Goal: Information Seeking & Learning: Learn about a topic

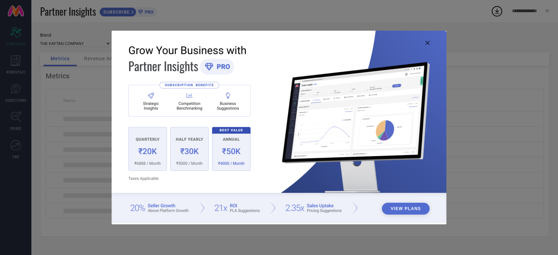
click at [429, 44] on icon at bounding box center [427, 43] width 4 height 4
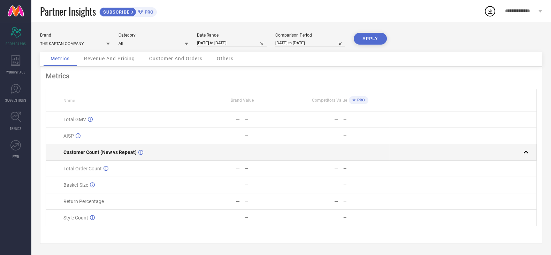
scroll to position [1, 0]
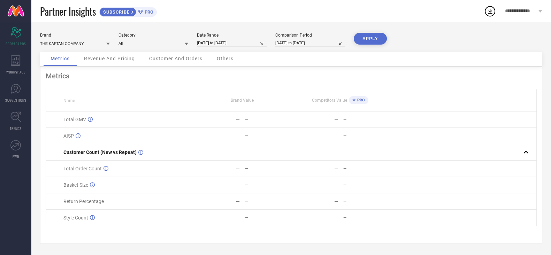
click at [375, 42] on button "APPLY" at bounding box center [370, 39] width 33 height 12
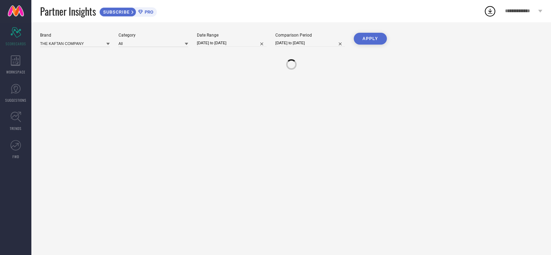
scroll to position [0, 0]
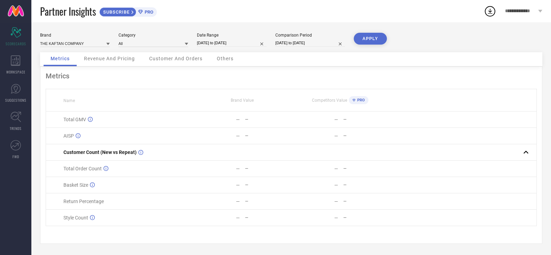
click at [242, 42] on input "[DATE] to [DATE]" at bounding box center [232, 42] width 70 height 7
select select "2021"
select select "1"
select select "2021"
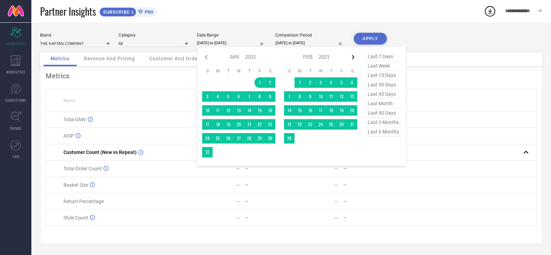
click at [349, 55] on icon at bounding box center [353, 57] width 8 height 8
select select "1"
select select "2021"
select select "2"
select select "2021"
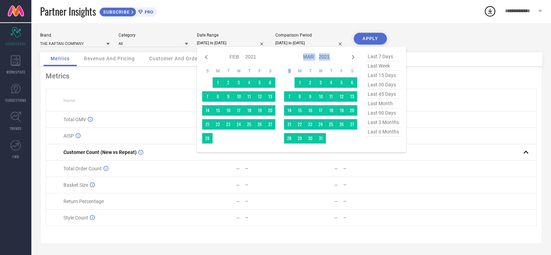
click at [349, 55] on icon at bounding box center [353, 57] width 8 height 8
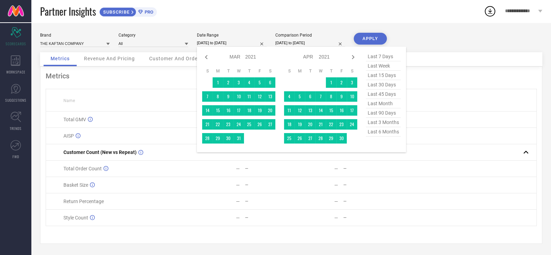
click at [349, 55] on icon at bounding box center [353, 57] width 8 height 8
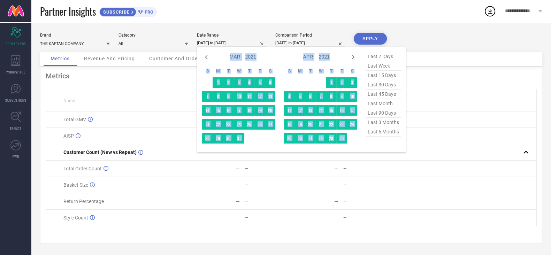
select select "4"
select select "2021"
select select "5"
select select "2021"
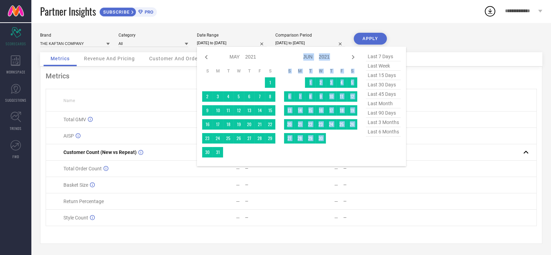
click at [349, 55] on icon at bounding box center [353, 57] width 8 height 8
select select "5"
select select "2021"
select select "6"
select select "2021"
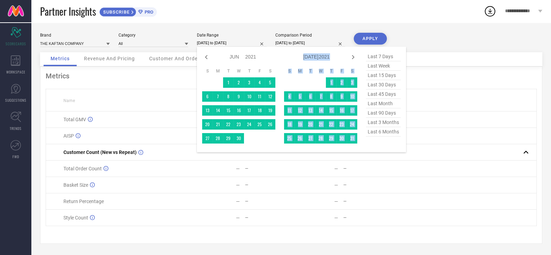
click at [349, 55] on icon at bounding box center [353, 57] width 8 height 8
select select "6"
select select "2021"
select select "7"
select select "2021"
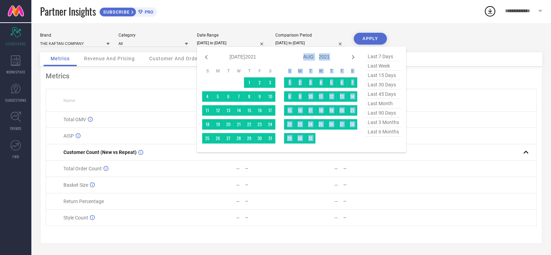
click at [349, 55] on icon at bounding box center [353, 57] width 8 height 8
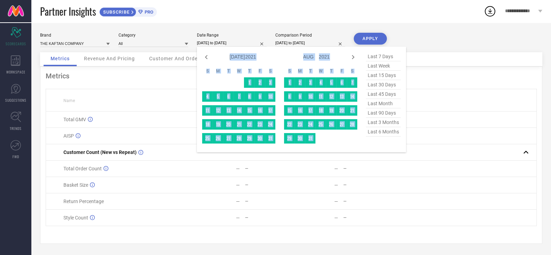
select select "7"
select select "2021"
select select "8"
select select "2021"
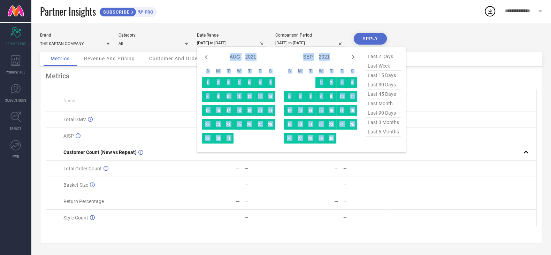
click at [349, 55] on icon at bounding box center [353, 57] width 8 height 8
select select "9"
select select "2021"
select select "10"
select select "2021"
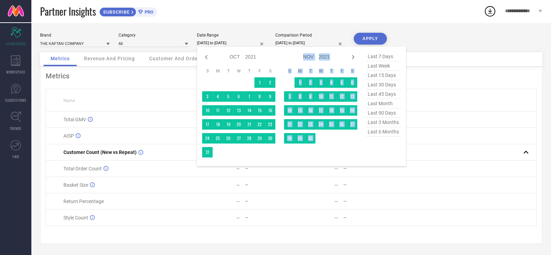
click at [349, 55] on icon at bounding box center [353, 57] width 8 height 8
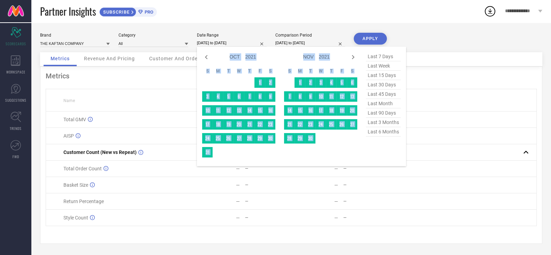
select select "11"
select select "2021"
select select "2022"
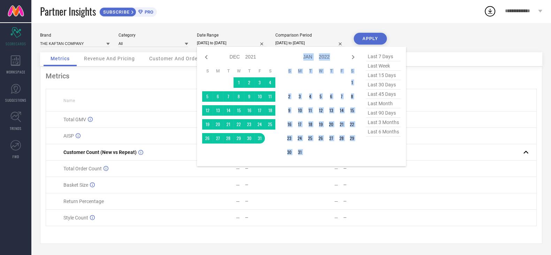
click at [349, 55] on icon at bounding box center [353, 57] width 8 height 8
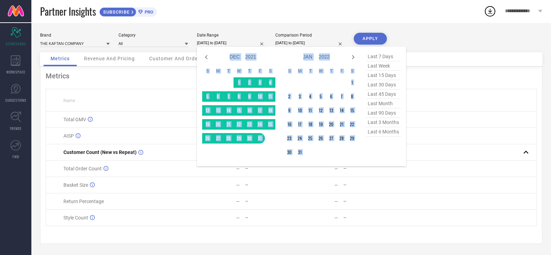
select select "1"
select select "2022"
select select "2"
select select "2022"
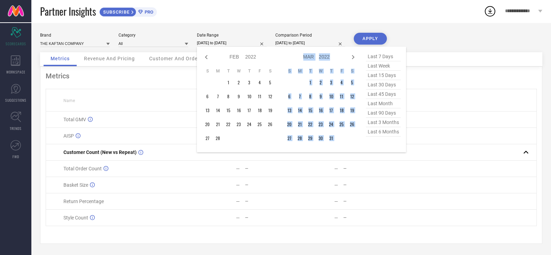
click at [349, 55] on icon at bounding box center [353, 57] width 8 height 8
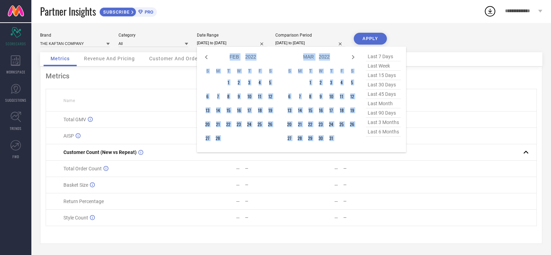
select select "3"
select select "2022"
select select "4"
select select "2022"
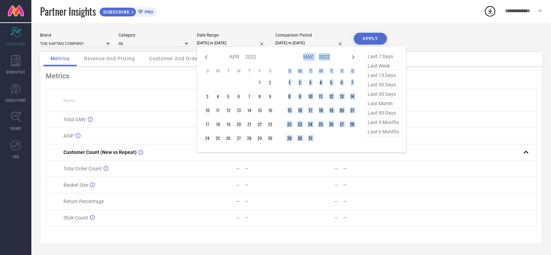
click at [349, 55] on icon at bounding box center [353, 57] width 8 height 8
select select "4"
select select "2022"
select select "5"
select select "2022"
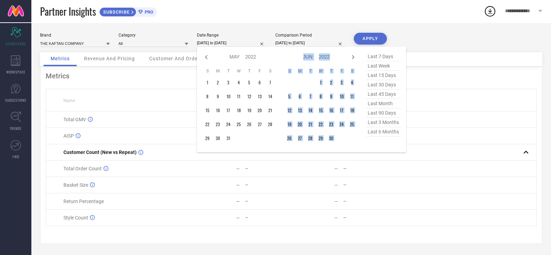
click at [349, 55] on icon at bounding box center [353, 57] width 8 height 8
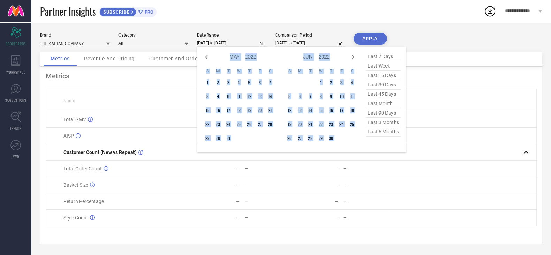
select select "6"
select select "2022"
select select "7"
select select "2022"
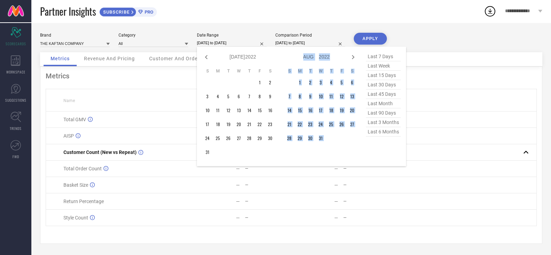
click at [349, 55] on icon at bounding box center [353, 57] width 8 height 8
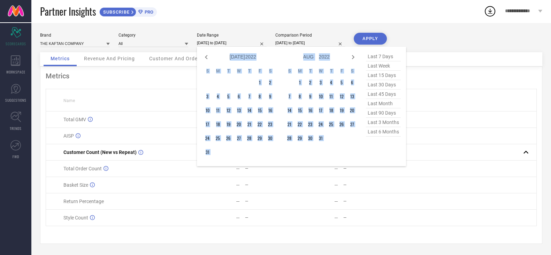
select select "7"
select select "2022"
select select "8"
select select "2022"
click at [349, 55] on icon at bounding box center [353, 57] width 8 height 8
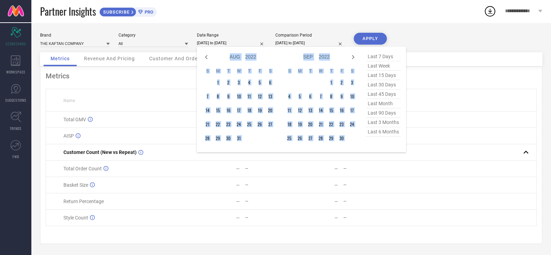
select select "9"
select select "2022"
select select "10"
select select "2022"
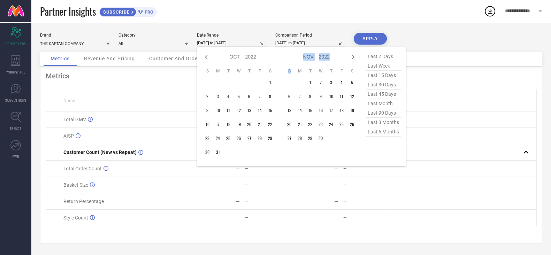
click at [349, 55] on icon at bounding box center [353, 57] width 8 height 8
select select "10"
select select "2022"
select select "11"
select select "2022"
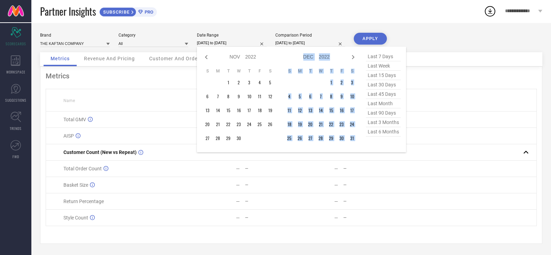
click at [349, 55] on icon at bounding box center [353, 57] width 8 height 8
select select "11"
select select "2022"
select select "2023"
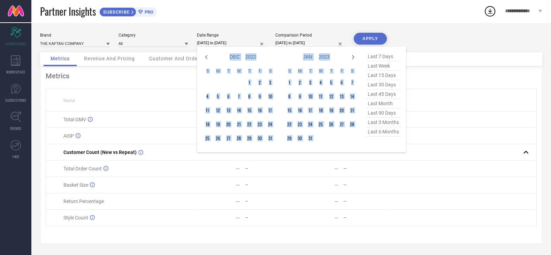
click at [353, 55] on icon at bounding box center [353, 57] width 8 height 8
select select "2023"
select select "1"
select select "2023"
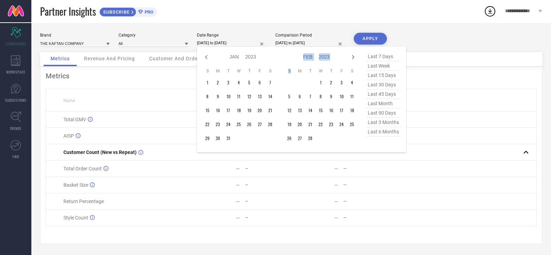
click at [353, 55] on icon at bounding box center [353, 57] width 8 height 8
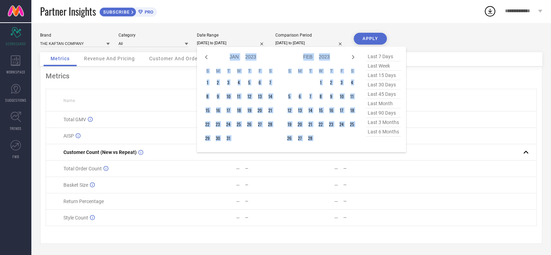
select select "1"
select select "2023"
select select "2"
select select "2023"
click at [353, 55] on icon at bounding box center [353, 57] width 8 height 8
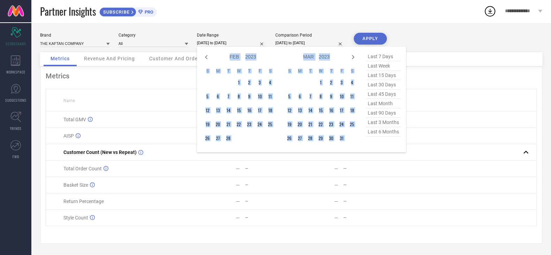
select select "2"
select select "2023"
select select "3"
select select "2023"
click at [353, 55] on icon at bounding box center [353, 57] width 8 height 8
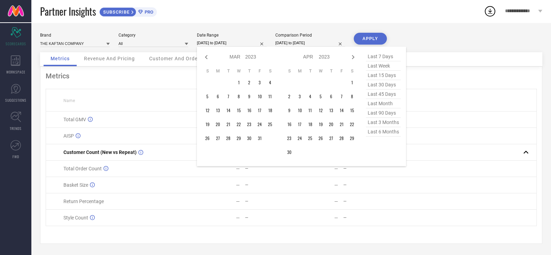
select select "4"
select select "2023"
select select "5"
select select "2023"
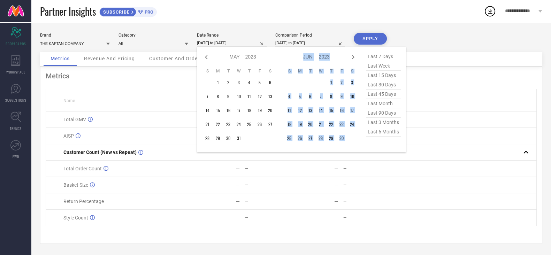
click at [353, 55] on icon at bounding box center [353, 57] width 8 height 8
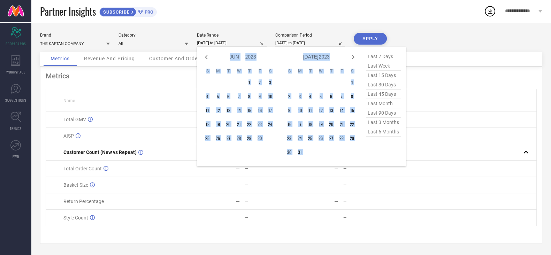
click at [353, 55] on icon at bounding box center [353, 57] width 8 height 8
select select "7"
select select "2023"
select select "8"
select select "2023"
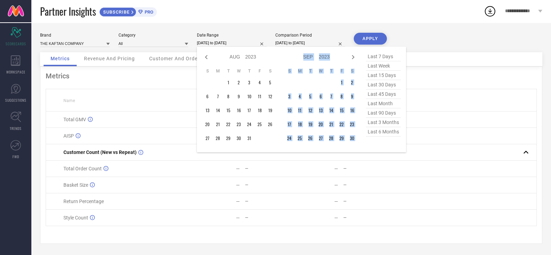
click at [353, 55] on icon at bounding box center [353, 57] width 8 height 8
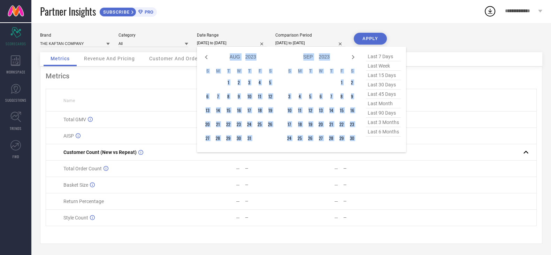
select select "9"
select select "2023"
select select "10"
select select "2023"
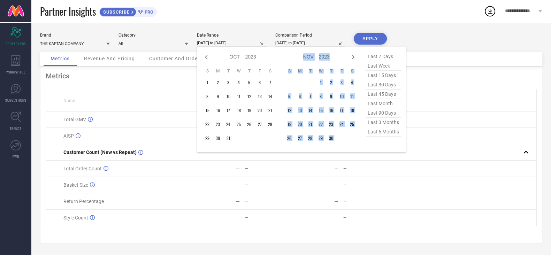
click at [353, 55] on icon at bounding box center [353, 57] width 8 height 8
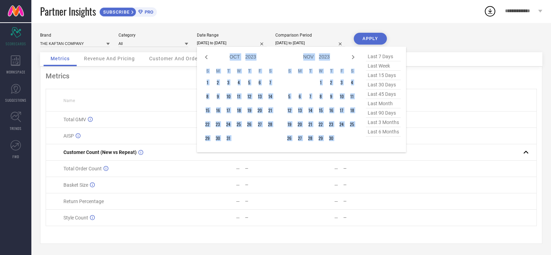
select select "11"
select select "2023"
select select "2024"
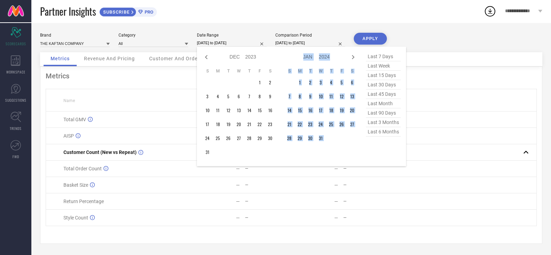
click at [353, 55] on icon at bounding box center [353, 57] width 8 height 8
select select "2024"
select select "1"
select select "2024"
click at [353, 55] on icon at bounding box center [353, 57] width 8 height 8
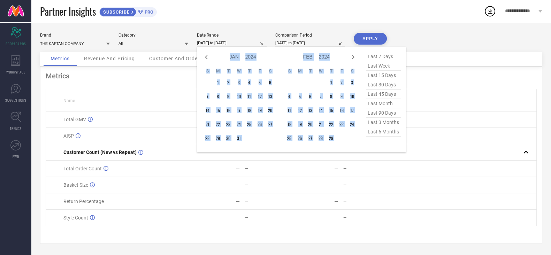
select select "2"
select select "2024"
select select "3"
select select "2024"
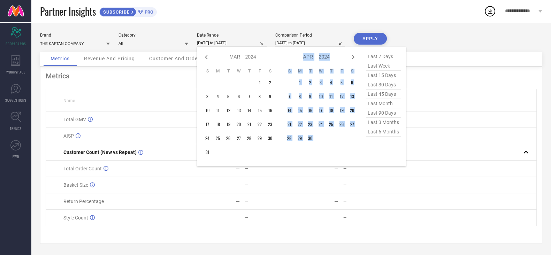
click at [353, 55] on icon at bounding box center [353, 57] width 8 height 8
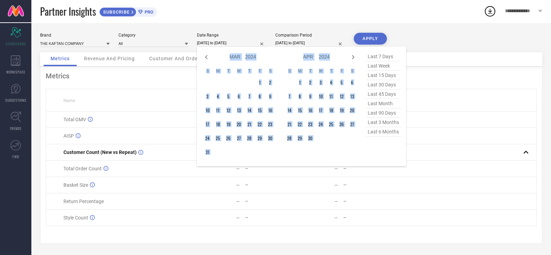
select select "4"
select select "2024"
select select "5"
select select "2024"
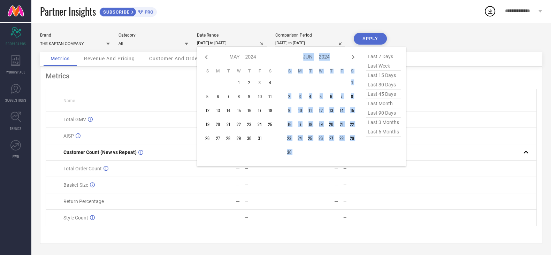
click at [353, 55] on icon at bounding box center [353, 57] width 8 height 8
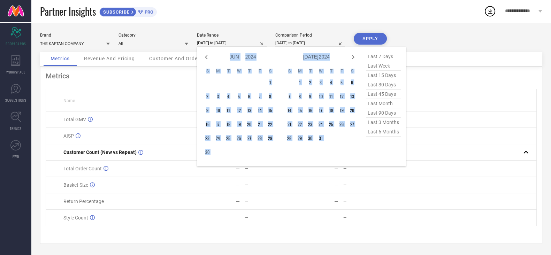
click at [353, 55] on icon at bounding box center [353, 57] width 8 height 8
select select "7"
select select "2024"
select select "8"
select select "2024"
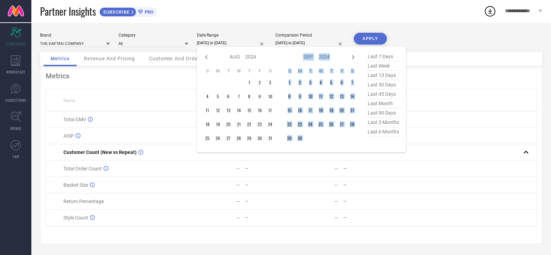
click at [353, 55] on icon at bounding box center [353, 57] width 8 height 8
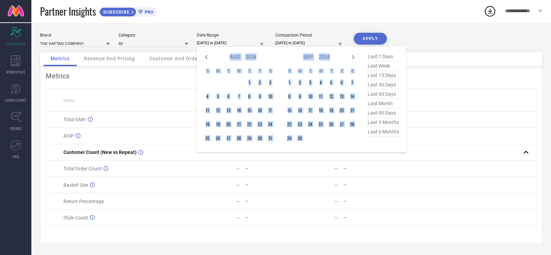
select select "9"
select select "2024"
select select "10"
select select "2024"
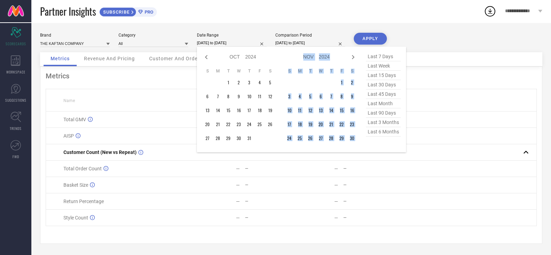
click at [353, 55] on icon at bounding box center [353, 57] width 8 height 8
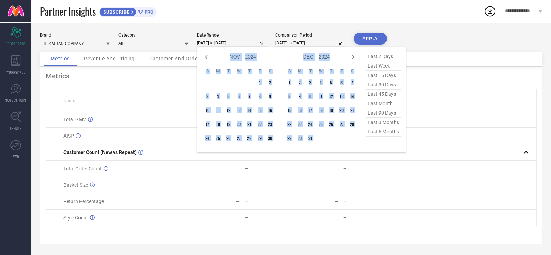
click at [353, 55] on icon at bounding box center [353, 57] width 8 height 8
select select "2025"
select select "1"
select select "2025"
click at [353, 55] on icon at bounding box center [353, 57] width 8 height 8
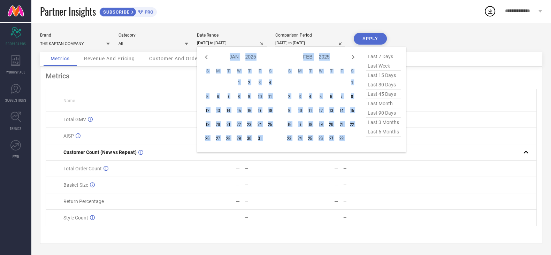
select select "2"
select select "2025"
select select "3"
select select "2025"
click at [353, 55] on icon at bounding box center [353, 57] width 8 height 8
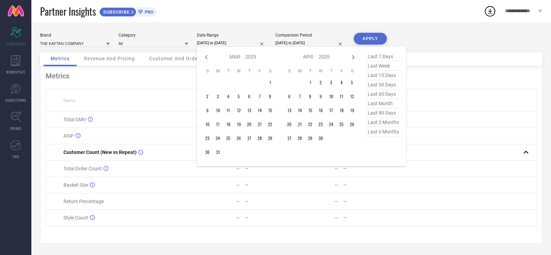
select select "3"
select select "2025"
select select "4"
select select "2025"
click at [229, 84] on td "1" at bounding box center [228, 82] width 10 height 10
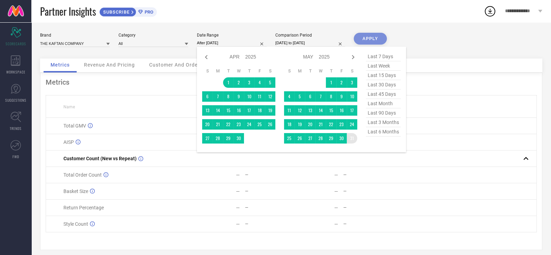
type input "[DATE] to [DATE]"
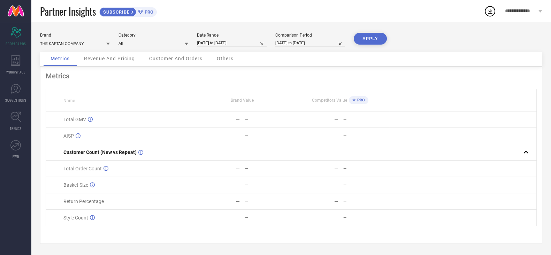
select select "2022"
select select "1"
select select "2022"
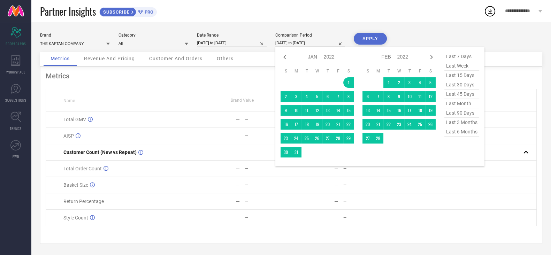
click at [285, 43] on input "[DATE] to [DATE]" at bounding box center [310, 42] width 70 height 7
click at [435, 56] on icon at bounding box center [431, 57] width 8 height 8
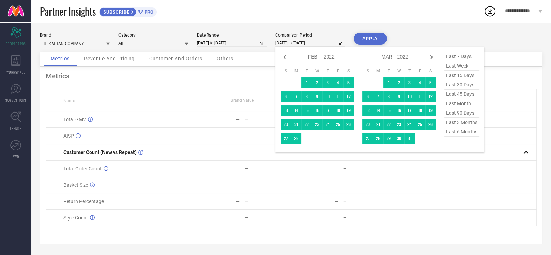
click at [435, 56] on icon at bounding box center [431, 57] width 8 height 8
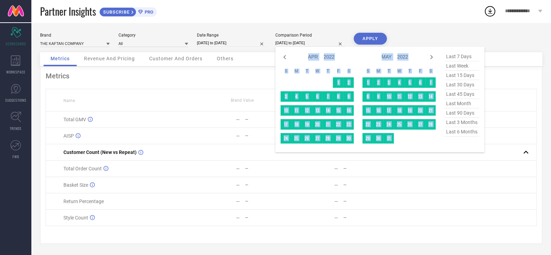
click at [435, 56] on icon at bounding box center [431, 57] width 8 height 8
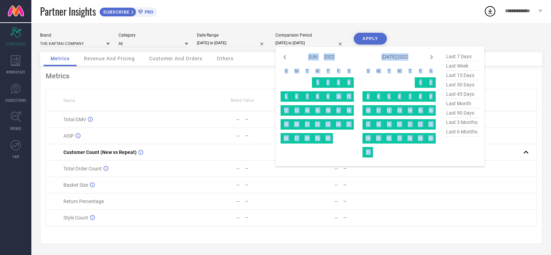
click at [435, 56] on icon at bounding box center [431, 57] width 8 height 8
select select "6"
select select "2022"
select select "7"
select select "2022"
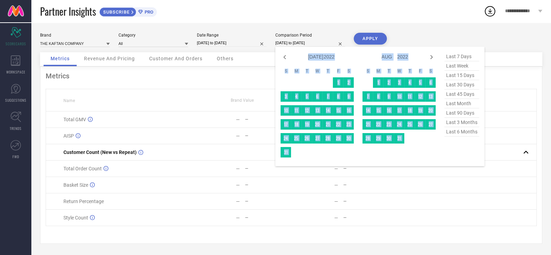
click at [435, 56] on icon at bounding box center [431, 57] width 8 height 8
select select "8"
select select "2022"
select select "9"
select select "2022"
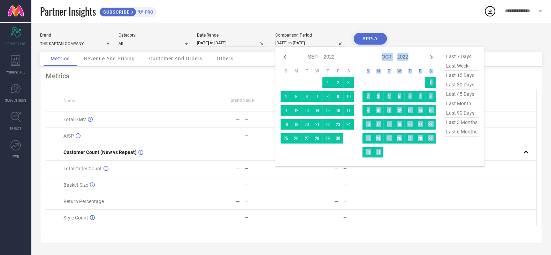
click at [435, 56] on icon at bounding box center [431, 57] width 8 height 8
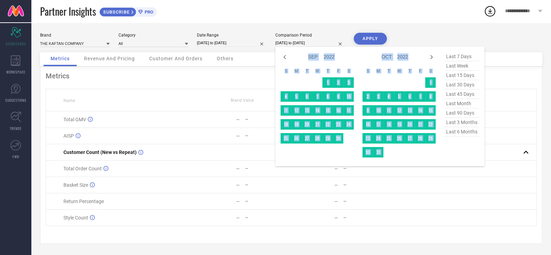
select select "10"
select select "2022"
select select "11"
select select "2022"
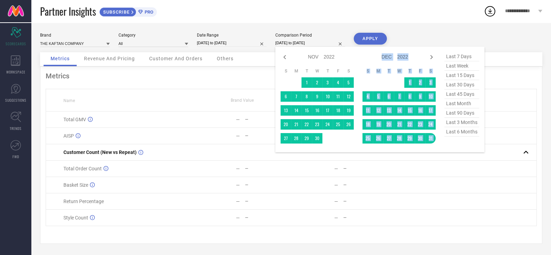
click at [435, 56] on icon at bounding box center [431, 57] width 8 height 8
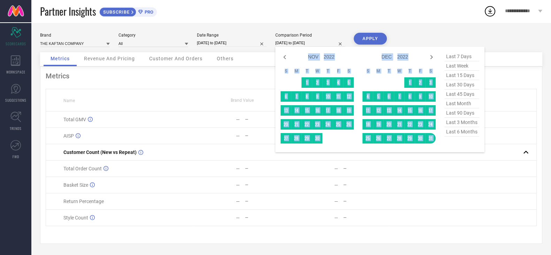
select select "2023"
select select "1"
select select "2023"
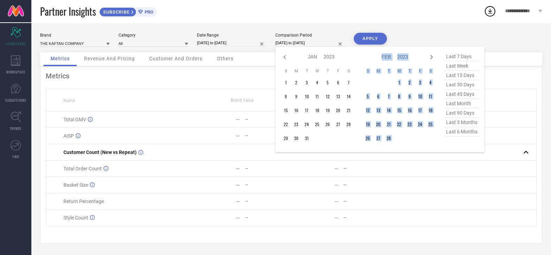
click at [435, 56] on icon at bounding box center [431, 57] width 8 height 8
select select "1"
select select "2023"
select select "2"
select select "2023"
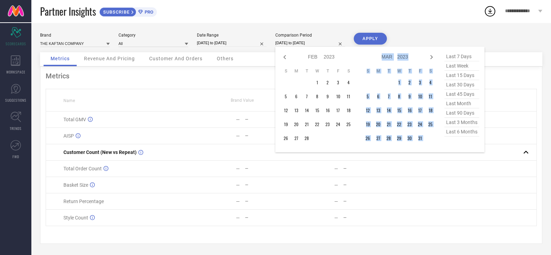
click at [435, 56] on icon at bounding box center [431, 57] width 8 height 8
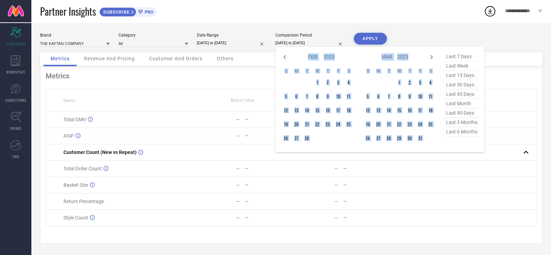
select select "2"
select select "2023"
select select "3"
select select "2023"
click at [435, 56] on icon at bounding box center [431, 57] width 8 height 8
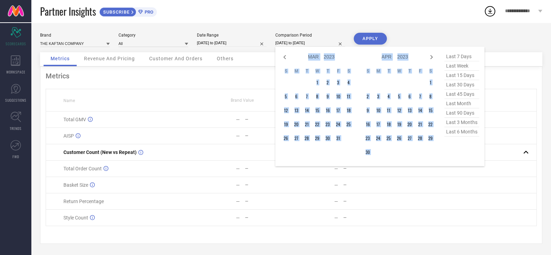
select select "3"
select select "2023"
select select "4"
select select "2023"
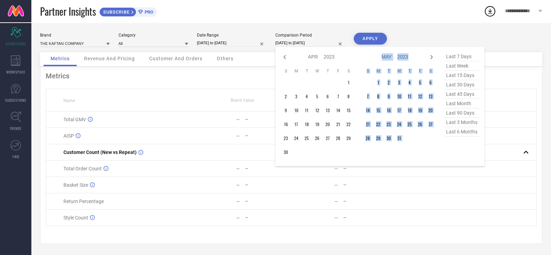
click at [435, 56] on icon at bounding box center [431, 57] width 8 height 8
select select "4"
select select "2023"
select select "5"
select select "2023"
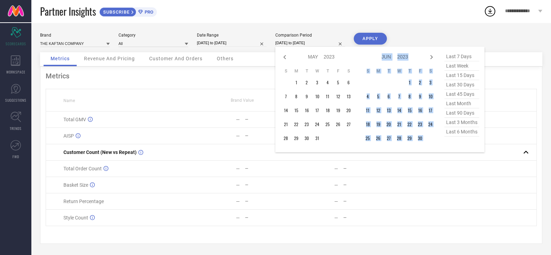
click at [435, 56] on icon at bounding box center [431, 57] width 8 height 8
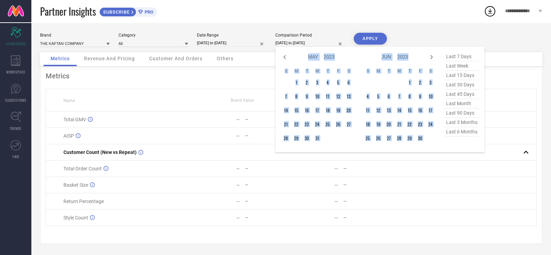
select select "6"
select select "2023"
select select "7"
select select "2023"
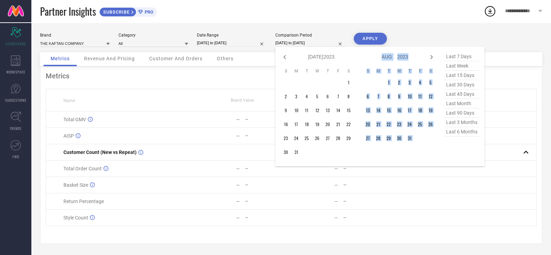
click at [435, 56] on icon at bounding box center [431, 57] width 8 height 8
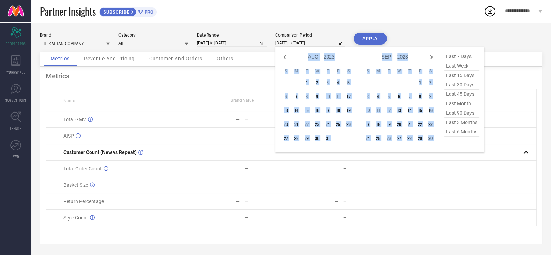
click at [435, 56] on icon at bounding box center [431, 57] width 8 height 8
select select "9"
select select "2023"
select select "10"
select select "2023"
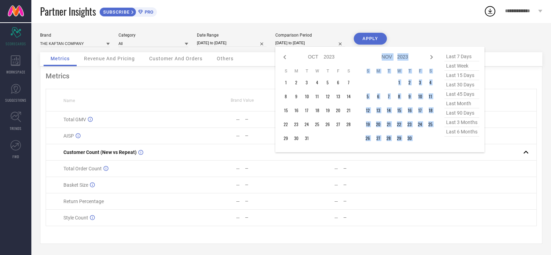
click at [435, 56] on icon at bounding box center [431, 57] width 8 height 8
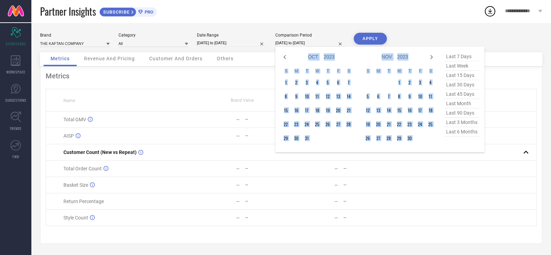
select select "11"
select select "2023"
select select "2024"
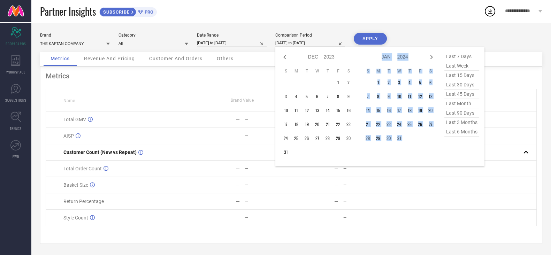
click at [435, 56] on icon at bounding box center [431, 57] width 8 height 8
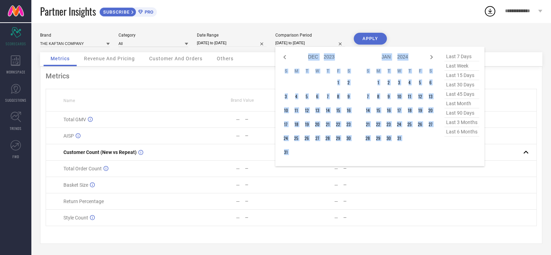
select select "1"
select select "2024"
select select "2"
select select "2024"
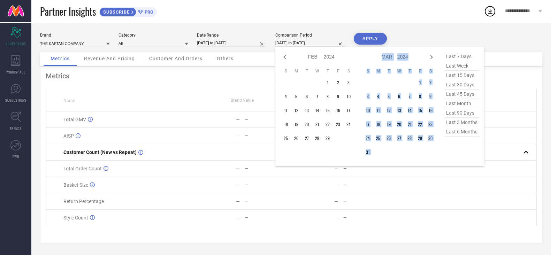
click at [435, 56] on icon at bounding box center [431, 57] width 8 height 8
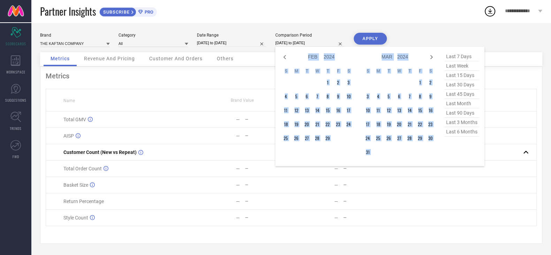
select select "2"
select select "2024"
select select "3"
select select "2024"
click at [435, 56] on icon at bounding box center [431, 57] width 8 height 8
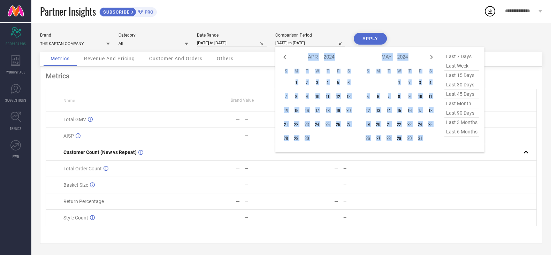
click at [435, 56] on icon at bounding box center [431, 57] width 8 height 8
select select "4"
select select "2024"
select select "5"
select select "2024"
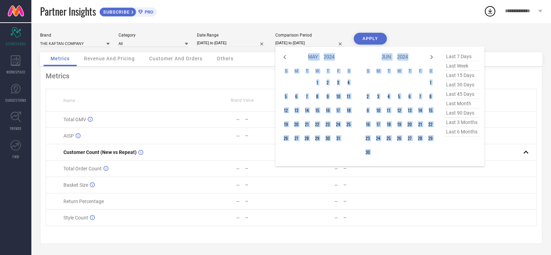
click at [435, 56] on icon at bounding box center [431, 57] width 8 height 8
select select "5"
select select "2024"
select select "6"
select select "2024"
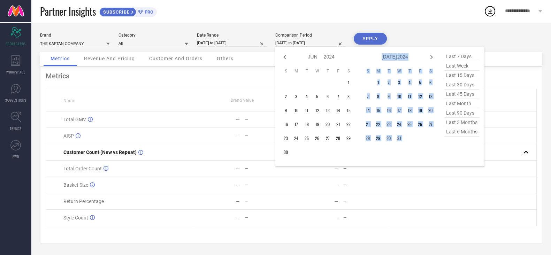
click at [435, 56] on icon at bounding box center [431, 57] width 8 height 8
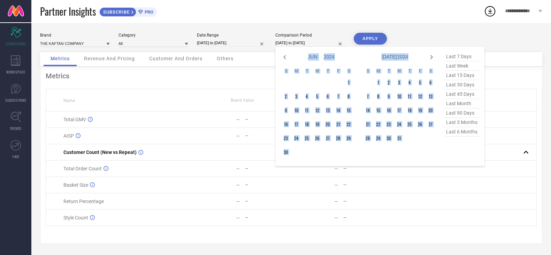
select select "7"
select select "2024"
select select "8"
select select "2024"
click at [434, 58] on icon at bounding box center [431, 57] width 8 height 8
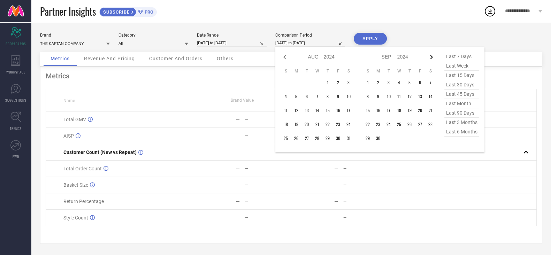
select select "9"
select select "2024"
select select "10"
select select "2024"
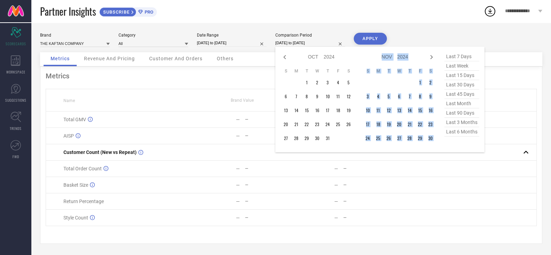
click at [434, 58] on icon at bounding box center [431, 57] width 8 height 8
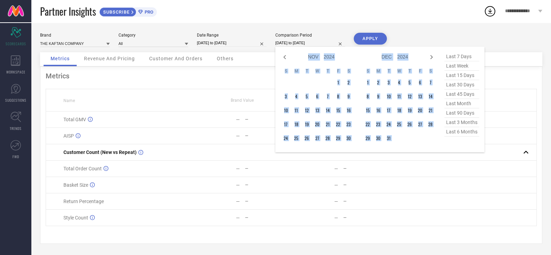
click at [434, 58] on icon at bounding box center [431, 57] width 8 height 8
select select "2025"
select select "1"
select select "2025"
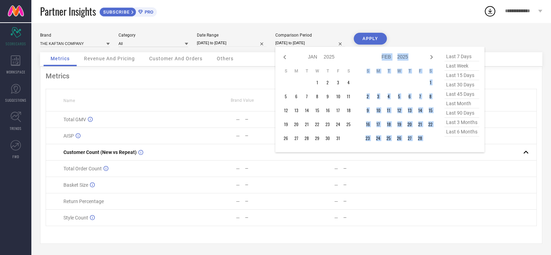
click at [434, 58] on icon at bounding box center [431, 57] width 8 height 8
select select "1"
select select "2025"
select select "2"
select select "2025"
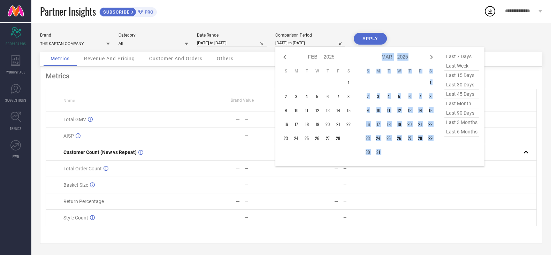
click at [434, 58] on icon at bounding box center [431, 57] width 8 height 8
select select "2"
select select "2025"
select select "3"
select select "2025"
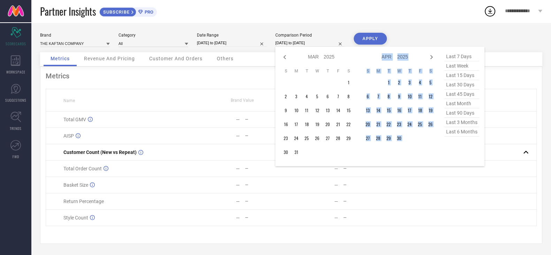
click at [434, 58] on icon at bounding box center [431, 57] width 8 height 8
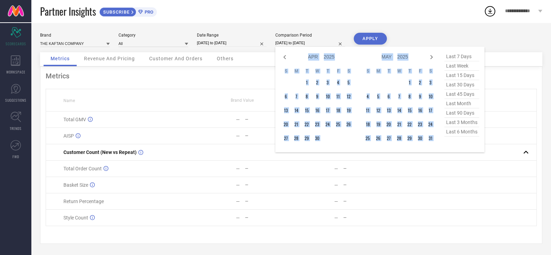
click at [434, 58] on icon at bounding box center [431, 57] width 8 height 8
select select "5"
select select "2025"
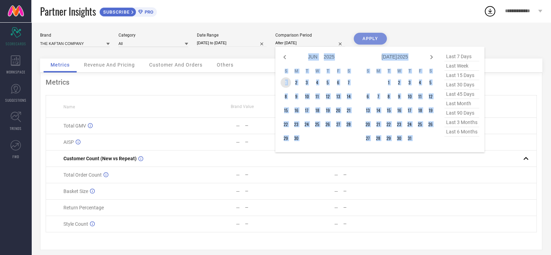
click at [287, 81] on td "1" at bounding box center [286, 82] width 10 height 10
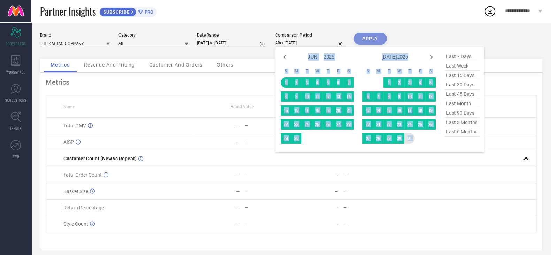
click at [413, 144] on table "S M T W T F S 1 2 3 4 5 6 7 8 9 10 11 12 13 14 15 16 17 18 19 20 21 22 23 24 25…" at bounding box center [398, 106] width 73 height 82
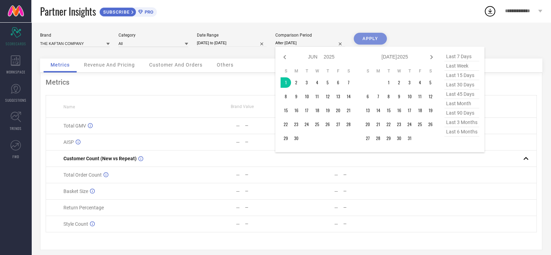
click at [398, 29] on div "Brand THE KAFTAN COMPANY Category All Date Range [DATE] to [DATE] Comparison Pe…" at bounding box center [291, 141] width 520 height 238
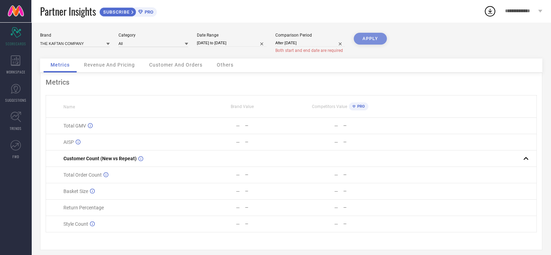
click at [382, 37] on div "APPLY" at bounding box center [370, 46] width 33 height 26
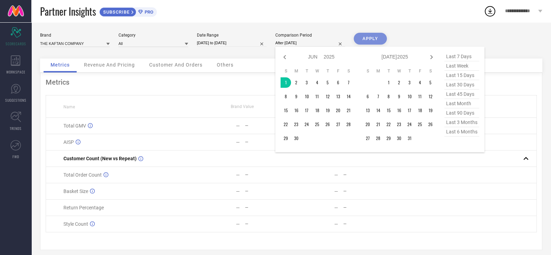
click at [321, 44] on input "After [DATE]" at bounding box center [310, 42] width 70 height 7
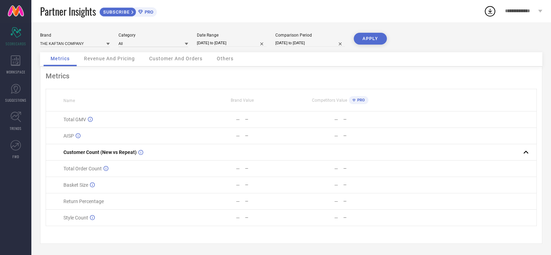
click at [318, 45] on input "[DATE] to [DATE]" at bounding box center [310, 42] width 70 height 7
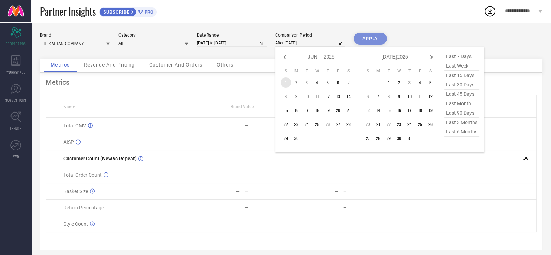
click at [289, 81] on td "1" at bounding box center [286, 82] width 10 height 10
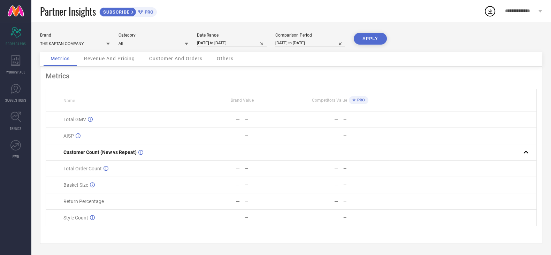
click at [366, 41] on button "APPLY" at bounding box center [370, 39] width 33 height 12
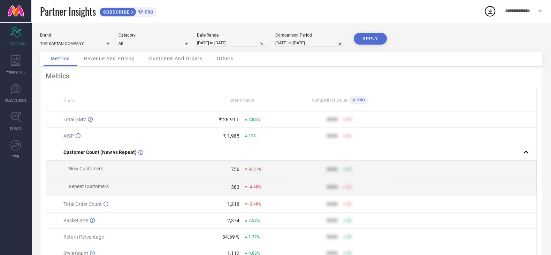
click at [491, 15] on icon at bounding box center [490, 11] width 13 height 13
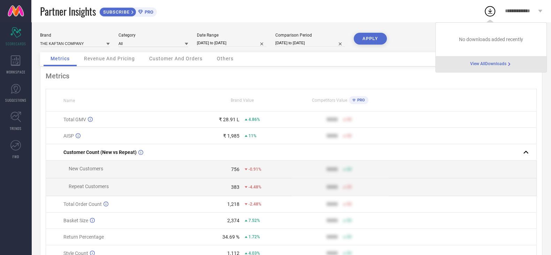
click at [341, 9] on div "Partner Insights SUBSCRIBE PRO" at bounding box center [262, 11] width 444 height 22
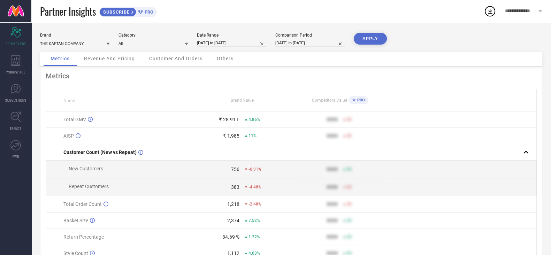
click at [178, 61] on span "Customer And Orders" at bounding box center [175, 59] width 53 height 6
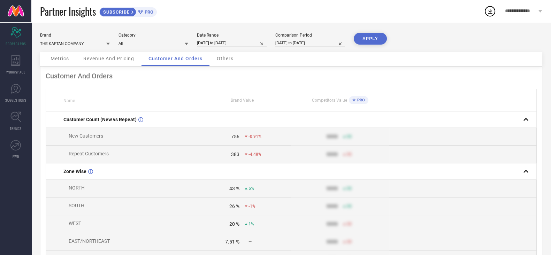
click at [125, 60] on span "Revenue And Pricing" at bounding box center [108, 59] width 51 height 6
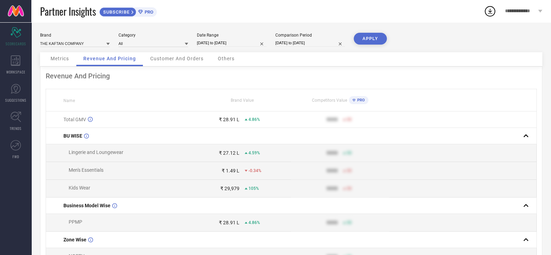
click at [227, 61] on span "Others" at bounding box center [226, 59] width 17 height 6
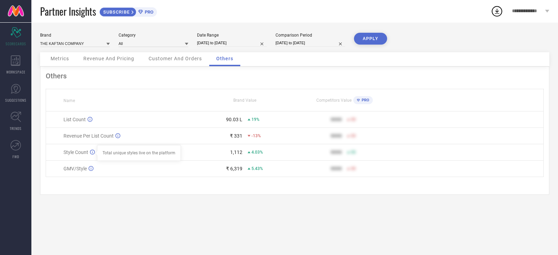
click at [93, 152] on div "Total unique styles live on the platform" at bounding box center [92, 153] width 5 height 6
click at [246, 151] on div "1,112 4.03%" at bounding box center [245, 153] width 99 height 6
click at [19, 90] on icon at bounding box center [15, 89] width 10 height 10
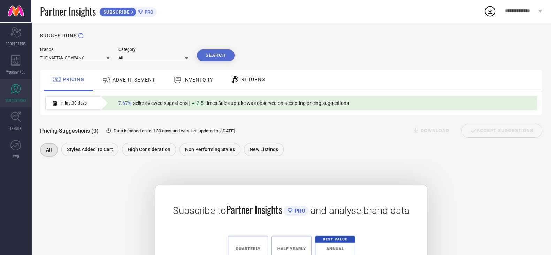
click at [130, 70] on div "ADVERTISEMENT" at bounding box center [128, 80] width 70 height 21
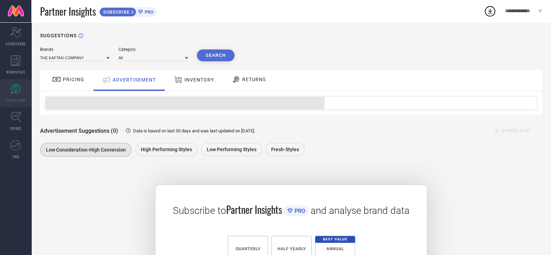
click at [121, 182] on div "Subscribe to Partner Insights PRO and analyse brand data SUBSCRIBE" at bounding box center [291, 250] width 502 height 167
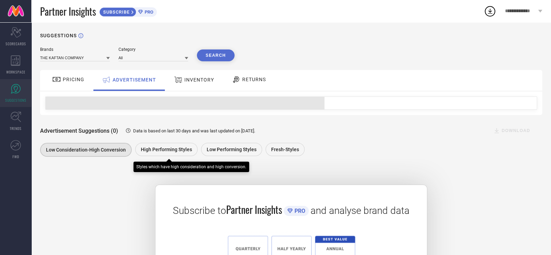
click at [154, 147] on span "High Performing Styles" at bounding box center [166, 150] width 51 height 6
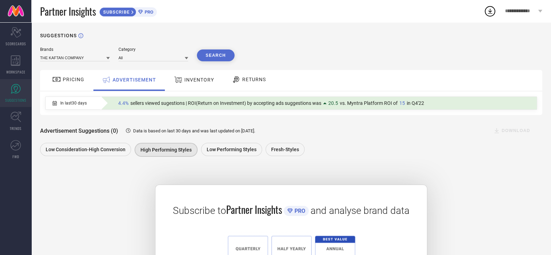
click at [499, 126] on div "DOWNLOAD" at bounding box center [513, 131] width 58 height 14
click at [213, 54] on button "Search" at bounding box center [216, 55] width 38 height 12
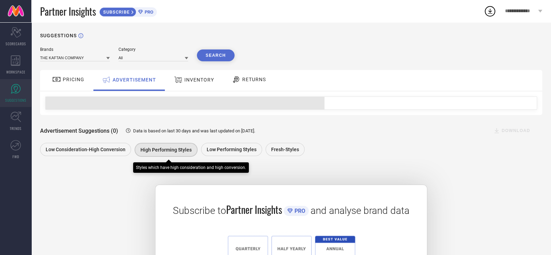
click at [165, 147] on span "High Performing Styles" at bounding box center [165, 150] width 51 height 6
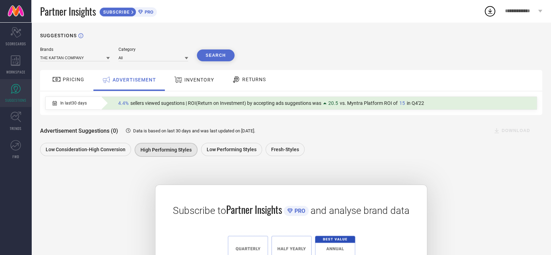
click at [498, 128] on div "DOWNLOAD" at bounding box center [513, 131] width 58 height 14
click at [15, 64] on icon at bounding box center [16, 60] width 10 height 10
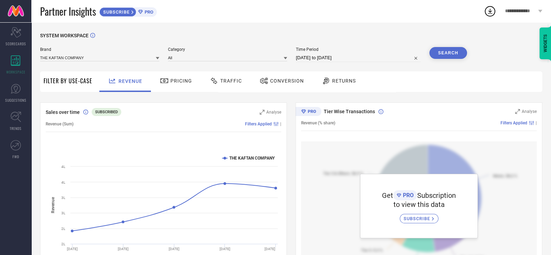
click at [183, 83] on span "Pricing" at bounding box center [181, 81] width 22 height 6
